Goal: Task Accomplishment & Management: Manage account settings

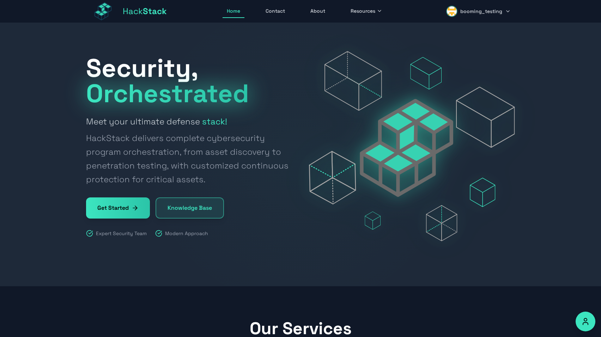
click at [480, 12] on span "booming_testing" at bounding box center [481, 11] width 42 height 7
click at [473, 33] on link "Dashboard" at bounding box center [481, 31] width 67 height 16
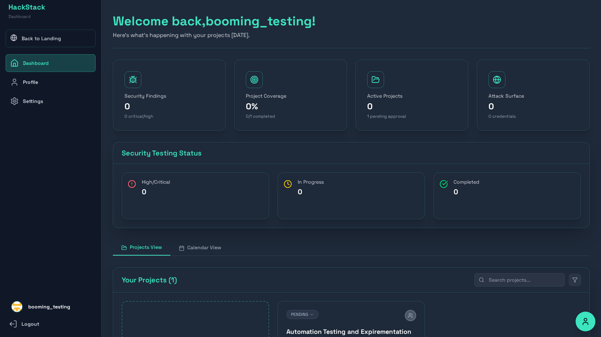
click at [75, 86] on link "Profile" at bounding box center [51, 82] width 90 height 18
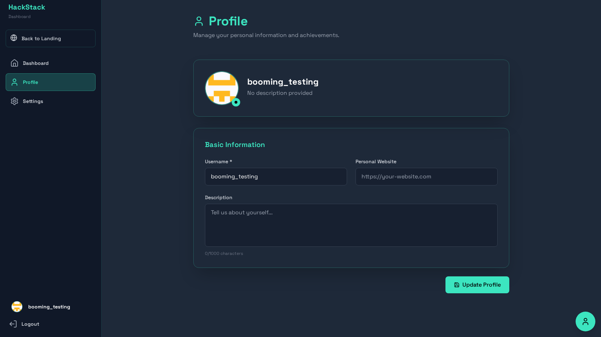
click at [69, 98] on link "Settings" at bounding box center [51, 101] width 90 height 18
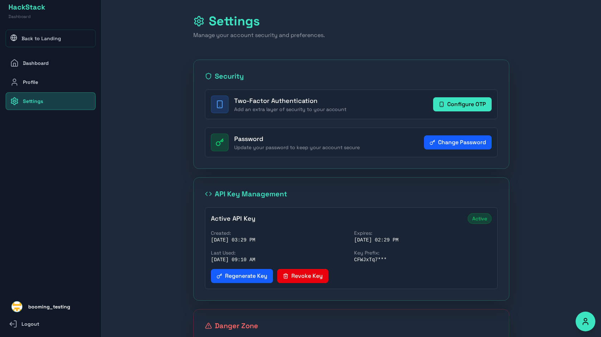
click at [75, 43] on link "Back to Landing" at bounding box center [51, 39] width 90 height 18
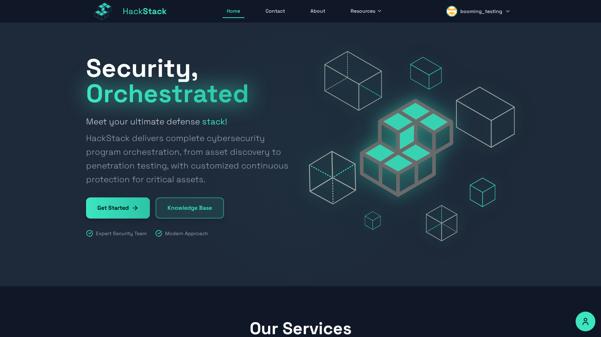
click at [469, 14] on span "booming_testing" at bounding box center [481, 11] width 42 height 7
click at [464, 28] on link "Dashboard" at bounding box center [481, 31] width 67 height 16
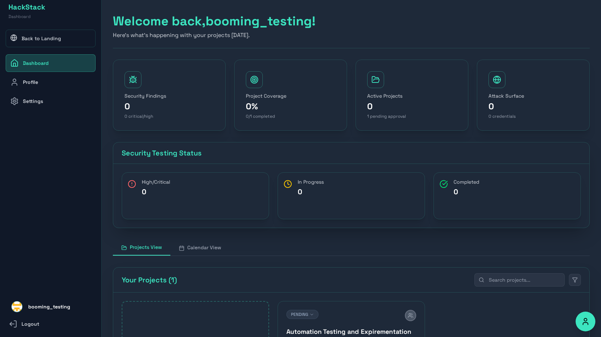
scroll to position [114, 0]
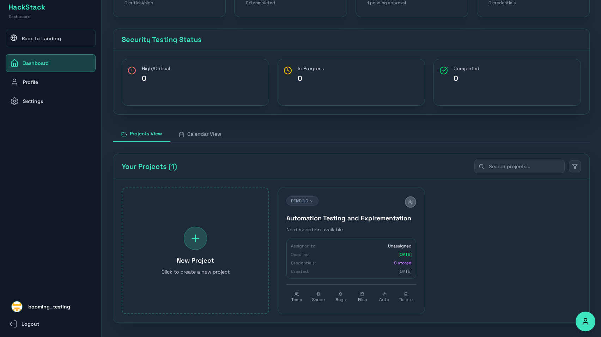
click at [317, 221] on h4 "Automation Testing and Expirementation" at bounding box center [351, 218] width 130 height 10
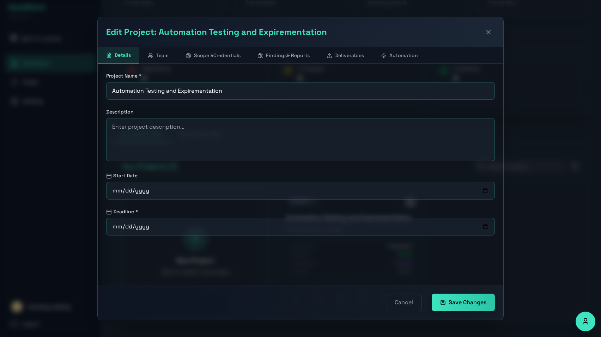
click at [400, 62] on button "Automation" at bounding box center [399, 55] width 54 height 16
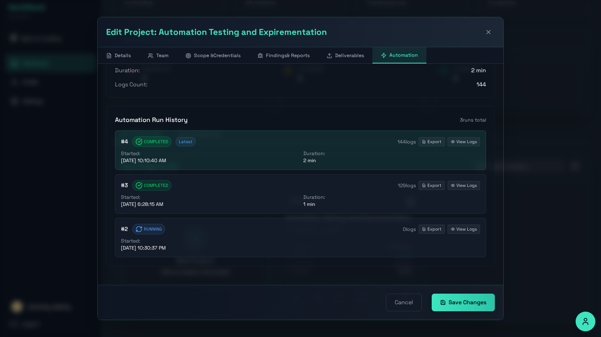
scroll to position [329, 0]
click at [290, 239] on div "Started: 9/4/2025, 10:30:37 PM" at bounding box center [209, 244] width 177 height 14
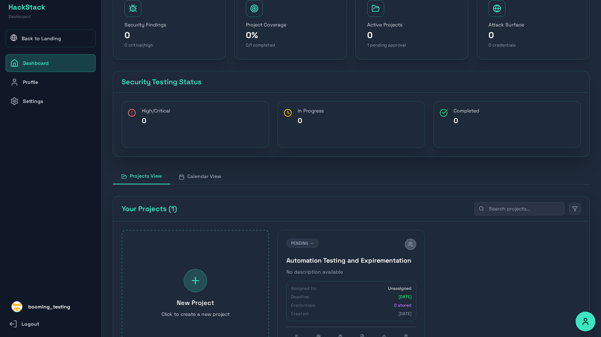
scroll to position [114, 0]
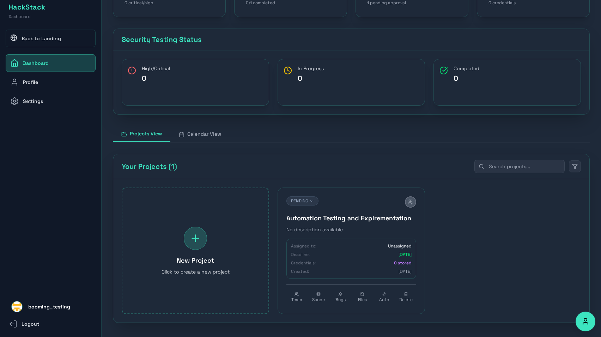
click at [303, 217] on h4 "Automation Testing and Expirementation" at bounding box center [351, 218] width 130 height 10
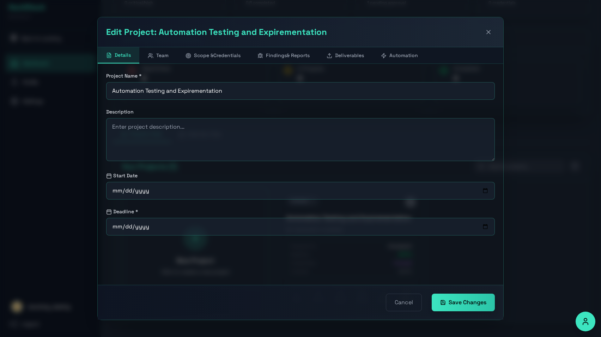
scroll to position [125, 0]
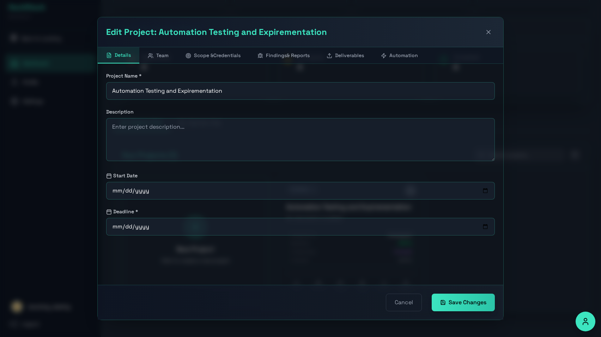
click at [414, 58] on button "Automation" at bounding box center [399, 55] width 54 height 16
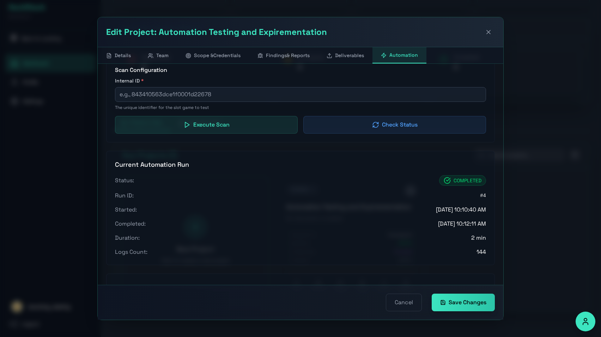
scroll to position [329, 0]
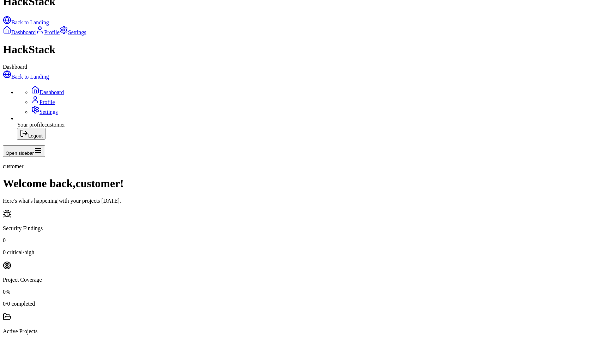
click at [49, 109] on link "Settings" at bounding box center [44, 112] width 27 height 6
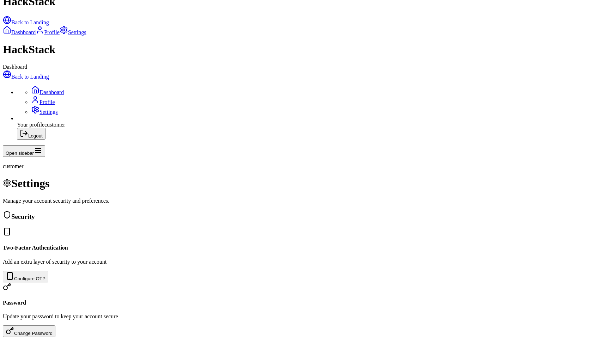
scroll to position [57, 0]
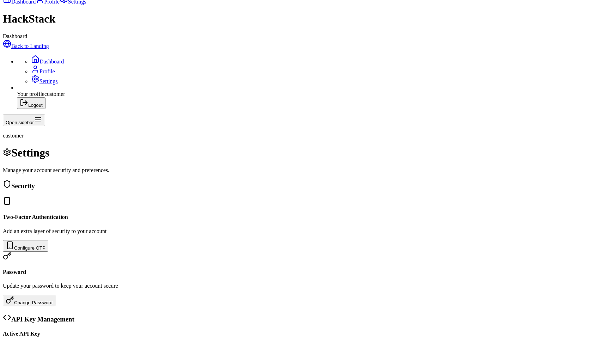
scroll to position [29, 0]
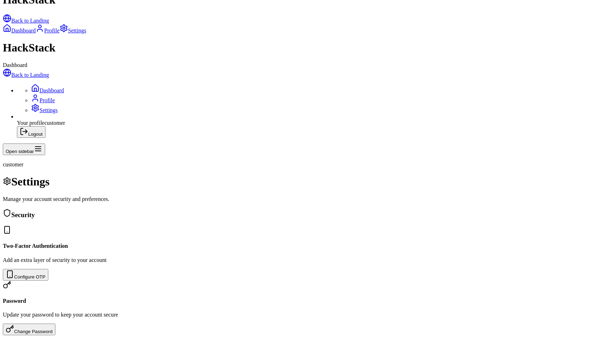
click at [64, 87] on link "Dashboard" at bounding box center [47, 90] width 33 height 6
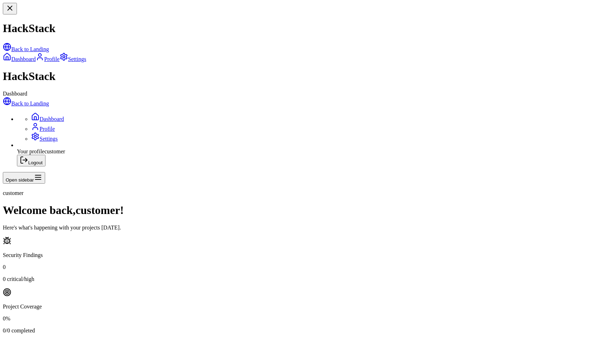
scroll to position [102, 0]
click at [44, 154] on span "customer" at bounding box center [54, 151] width 21 height 6
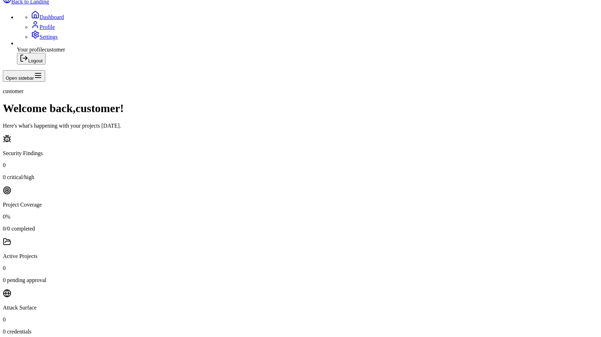
click at [49, 5] on link "Back to Landing" at bounding box center [26, 2] width 46 height 6
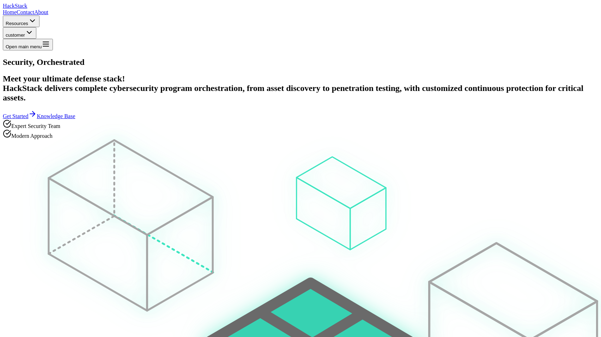
click at [25, 32] on span "customer" at bounding box center [15, 34] width 19 height 5
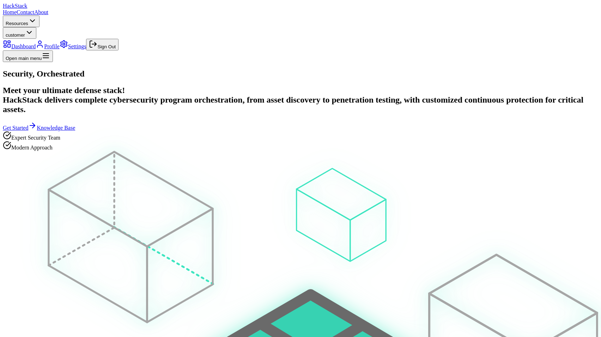
click at [119, 50] on button "Sign Out" at bounding box center [102, 45] width 32 height 12
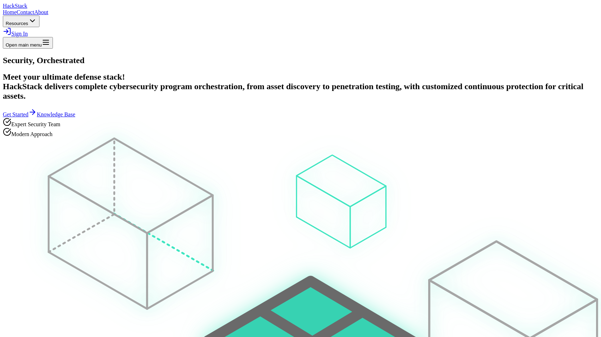
click at [28, 31] on link "Sign In" at bounding box center [15, 34] width 25 height 6
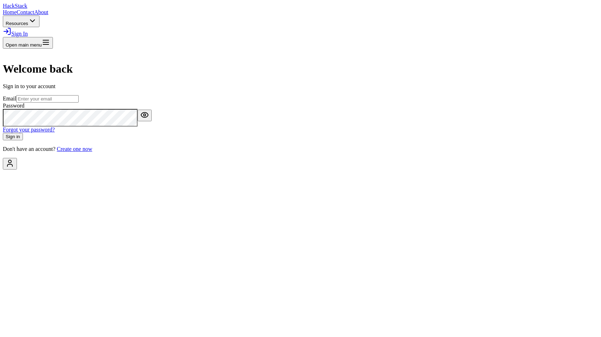
click at [79, 103] on input "email" at bounding box center [47, 98] width 62 height 7
type input "nafthali+Booming@hackstack.app"
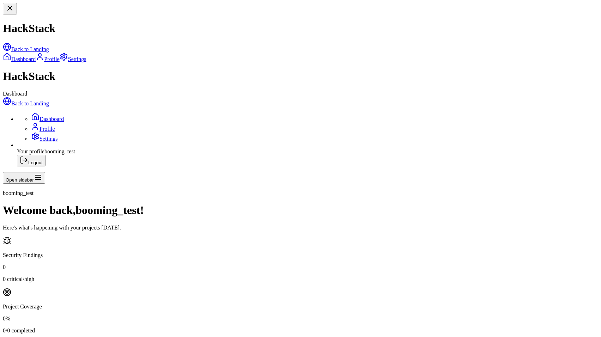
scroll to position [102, 0]
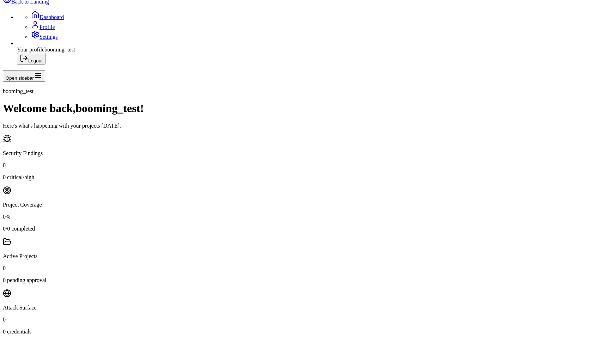
click at [48, 20] on link "Dashboard" at bounding box center [47, 17] width 33 height 6
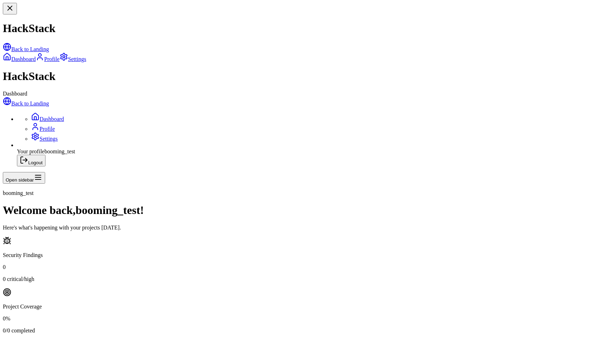
click at [55, 126] on link "Profile" at bounding box center [43, 129] width 24 height 6
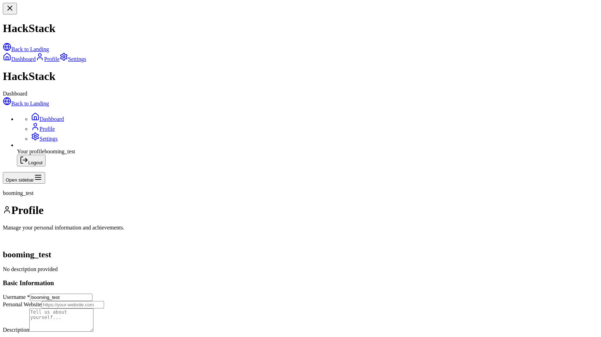
click at [50, 136] on link "Settings" at bounding box center [44, 139] width 27 height 6
